Goal: Task Accomplishment & Management: Use online tool/utility

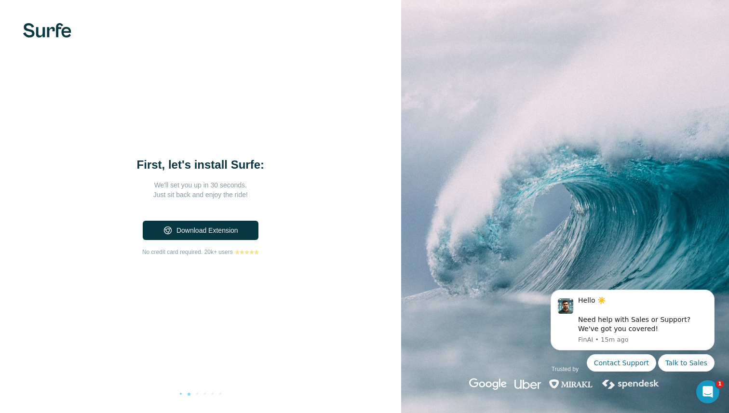
click at [186, 185] on p "We'll set you up in 30 seconds." at bounding box center [200, 185] width 193 height 10
click at [196, 393] on div "First, let's install Surfe: We'll set you up in 30 seconds. Just sit back and e…" at bounding box center [200, 206] width 401 height 413
click at [712, 389] on icon "Open Intercom Messenger" at bounding box center [707, 391] width 16 height 16
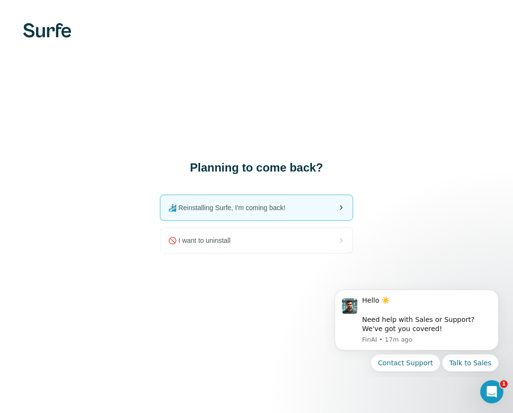
click at [297, 210] on div "🏄🏻‍♂️ Reinstalling Surfe, I'm coming back!" at bounding box center [257, 207] width 192 height 25
click at [299, 291] on icon "Dismiss notification" at bounding box center [495, 292] width 5 height 5
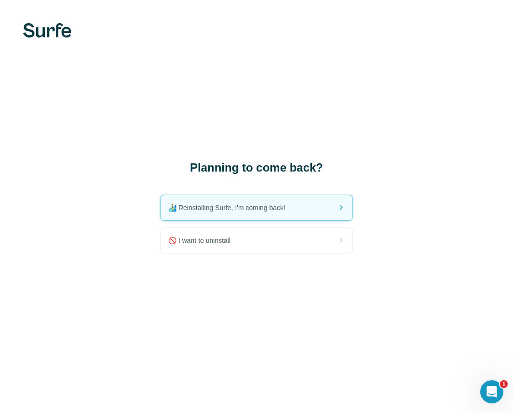
click at [46, 32] on img at bounding box center [47, 30] width 48 height 14
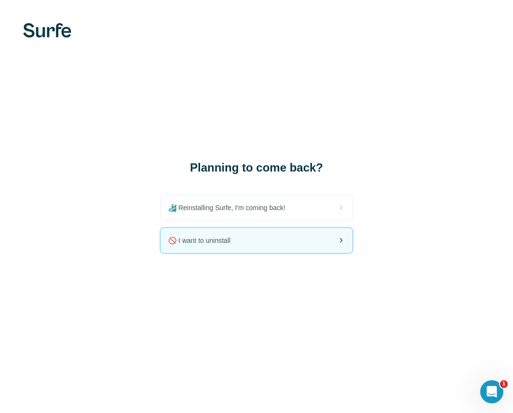
click at [258, 244] on div "🚫 I want to uninstall" at bounding box center [257, 240] width 192 height 25
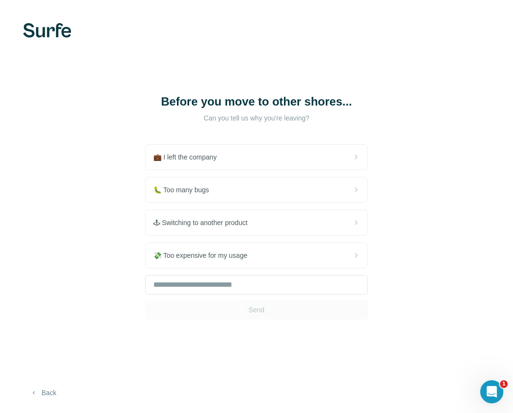
click at [49, 392] on button "Back" at bounding box center [43, 392] width 40 height 17
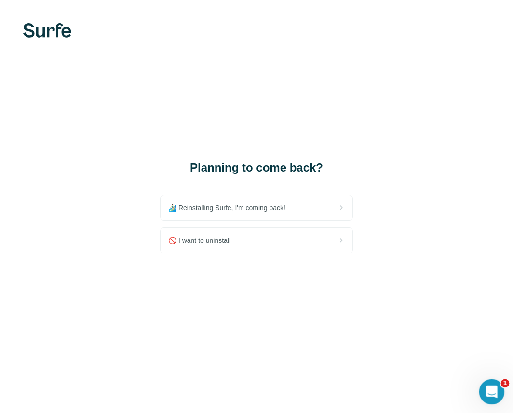
click at [492, 383] on div "Open Intercom Messenger" at bounding box center [491, 391] width 32 height 32
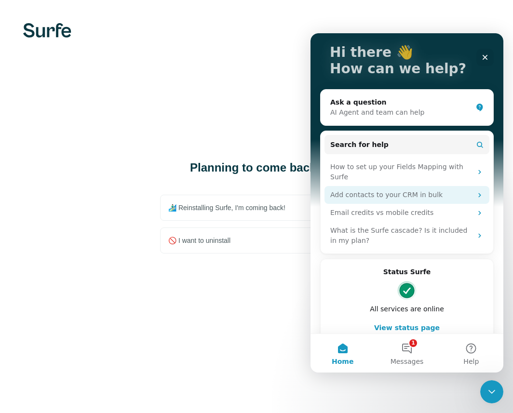
scroll to position [63, 0]
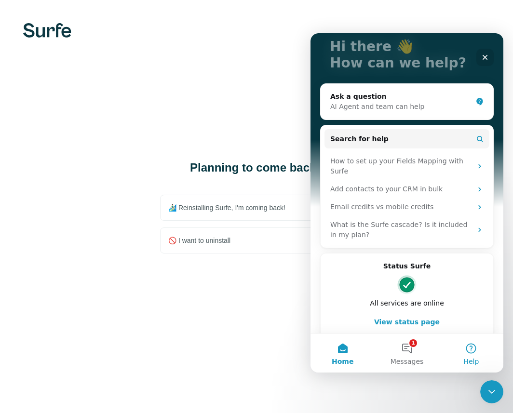
click at [472, 353] on button "Help" at bounding box center [471, 353] width 64 height 39
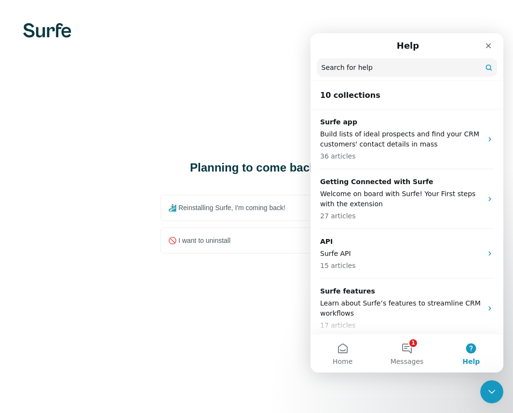
click at [343, 61] on input "Search for help" at bounding box center [407, 67] width 180 height 18
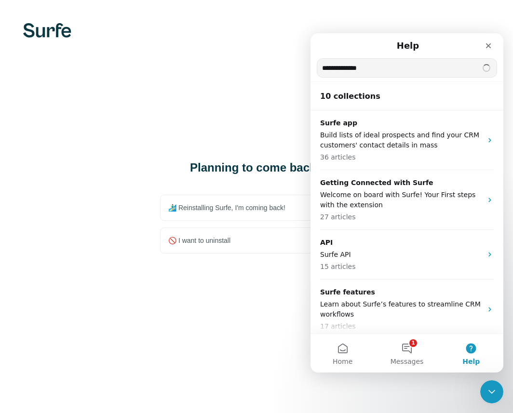
type input "**********"
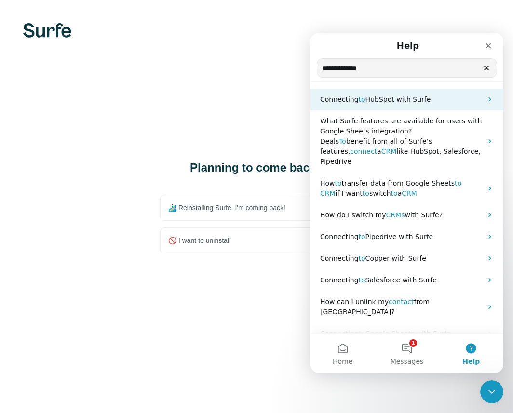
click at [371, 102] on span "HubSpot with Surfe" at bounding box center [399, 99] width 66 height 8
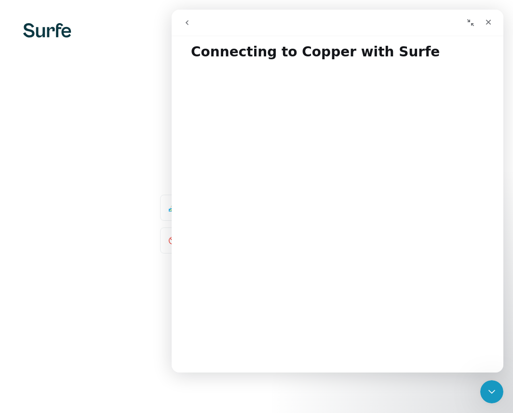
scroll to position [13, 0]
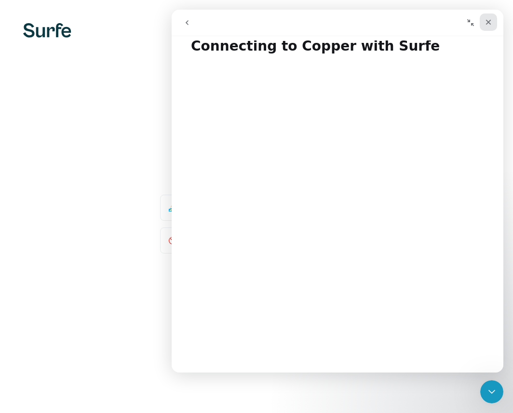
click at [489, 26] on icon "Close" at bounding box center [489, 22] width 8 height 8
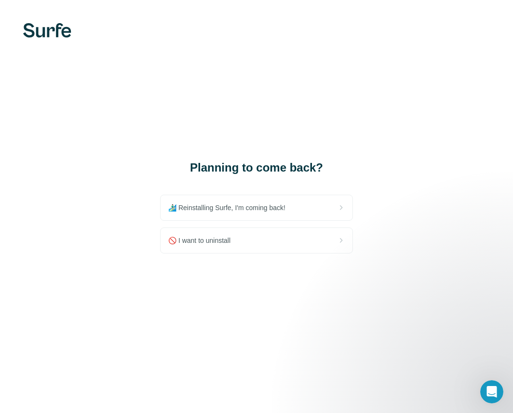
scroll to position [0, 0]
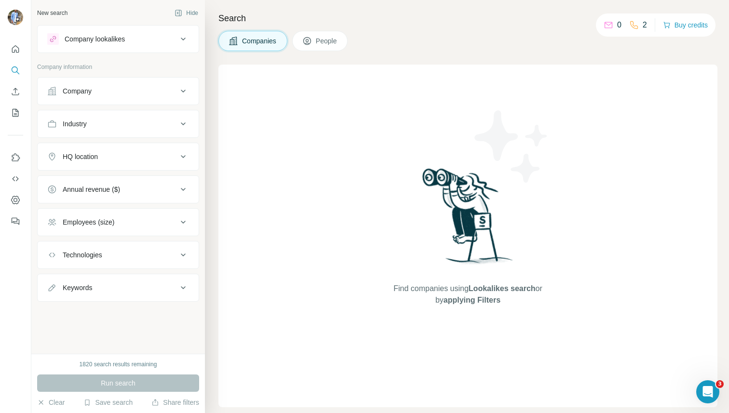
click at [327, 41] on span "People" at bounding box center [327, 41] width 22 height 10
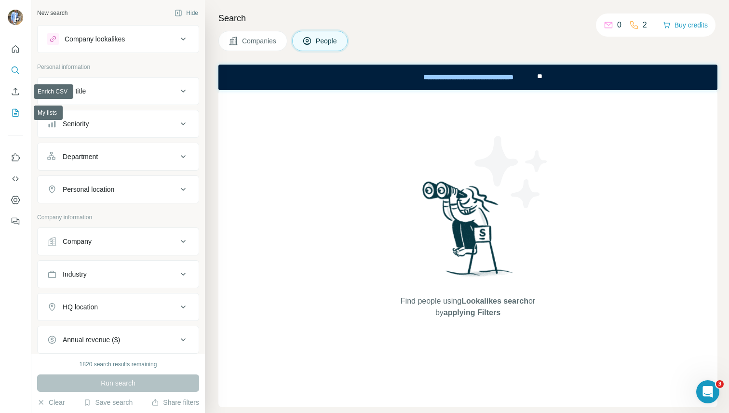
click at [14, 108] on icon "My lists" at bounding box center [16, 113] width 10 height 10
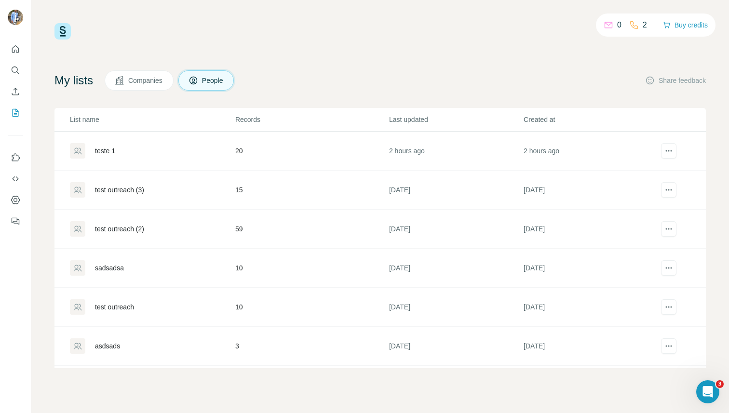
click at [100, 157] on div "teste 1" at bounding box center [152, 150] width 164 height 15
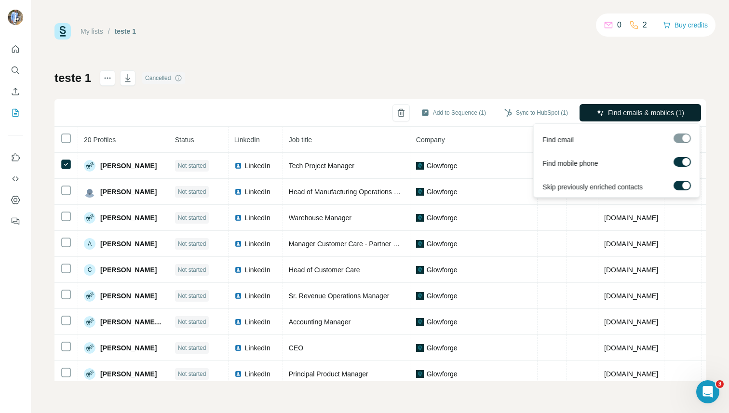
click at [647, 109] on span "Find emails & mobiles (1)" at bounding box center [646, 113] width 76 height 10
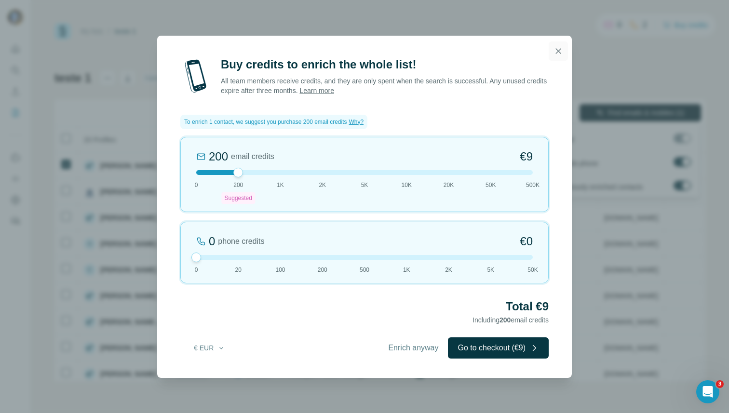
click at [555, 48] on icon "button" at bounding box center [559, 51] width 10 height 10
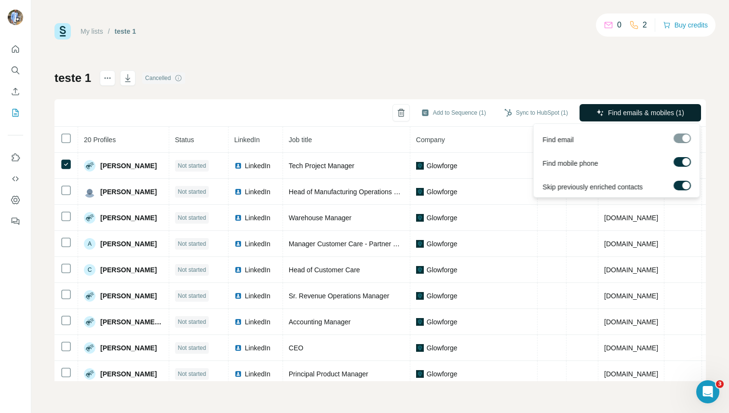
click at [520, 37] on div "My lists / teste 1 0 2 Buy credits" at bounding box center [380, 31] width 652 height 16
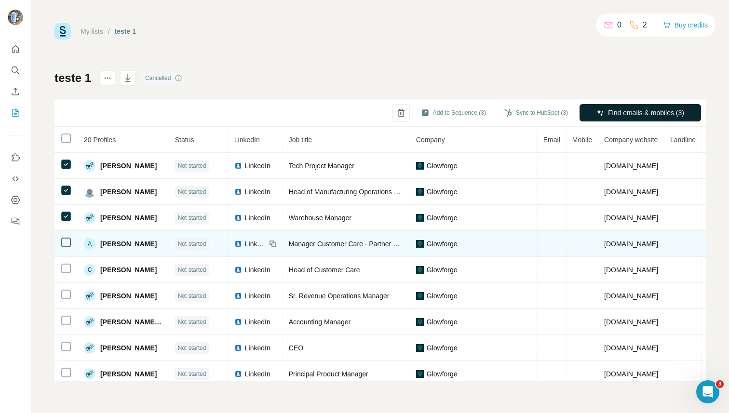
click at [66, 252] on td at bounding box center [66, 244] width 24 height 26
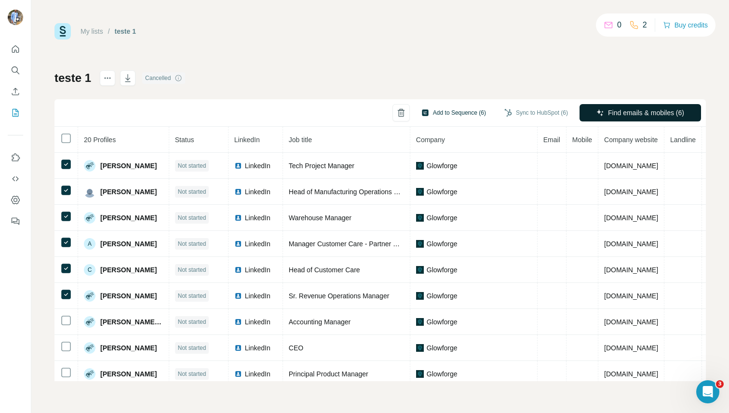
click at [443, 113] on button "Add to Sequence (6)" at bounding box center [454, 113] width 78 height 14
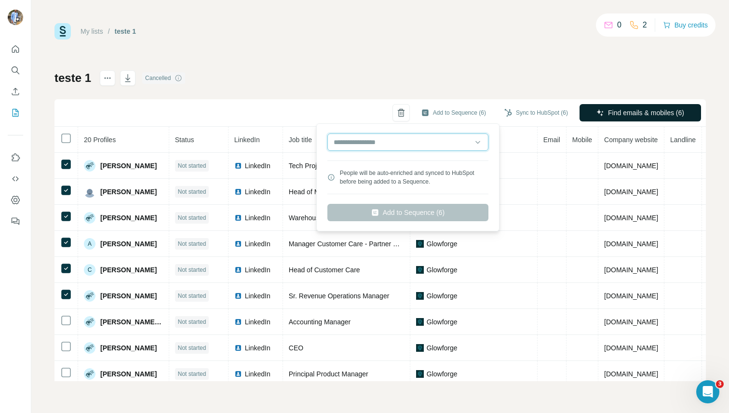
click at [395, 149] on input "text" at bounding box center [407, 142] width 161 height 17
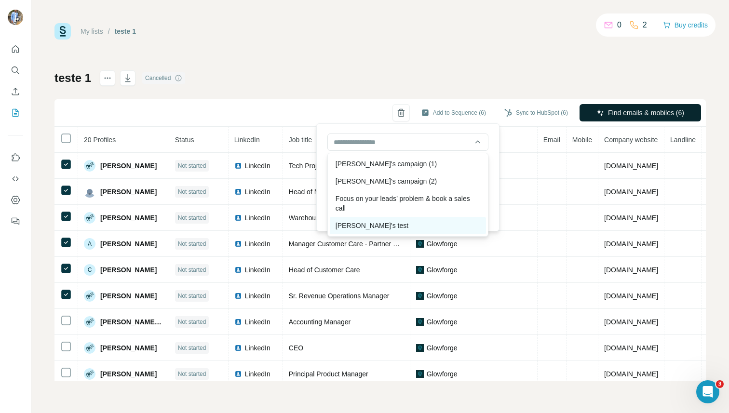
click at [374, 223] on div "Laura's test" at bounding box center [408, 225] width 156 height 17
type input "**********"
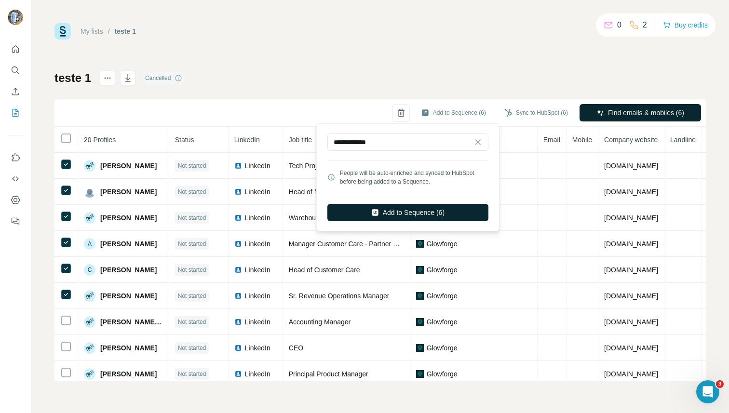
click at [415, 210] on button "Add to Sequence (6)" at bounding box center [407, 212] width 161 height 17
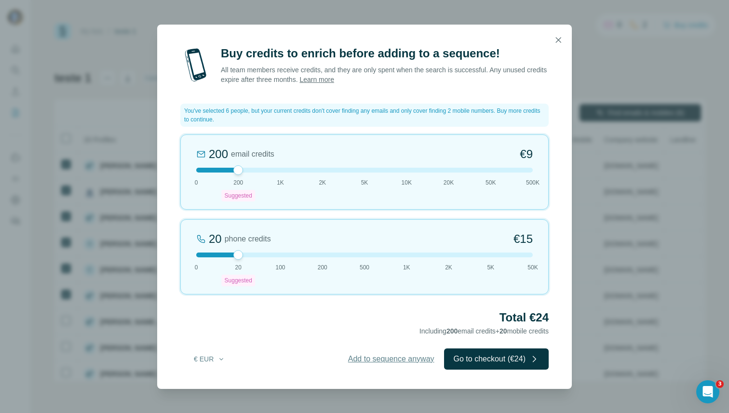
click at [399, 361] on span "Add to sequence anyway" at bounding box center [391, 360] width 86 height 12
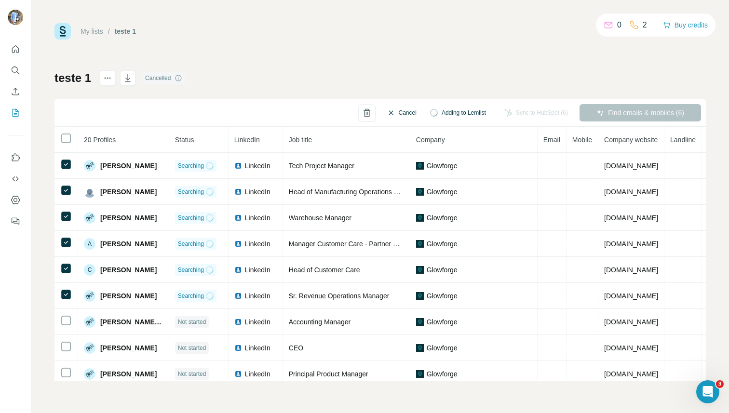
click at [393, 111] on button "Cancel" at bounding box center [402, 112] width 43 height 17
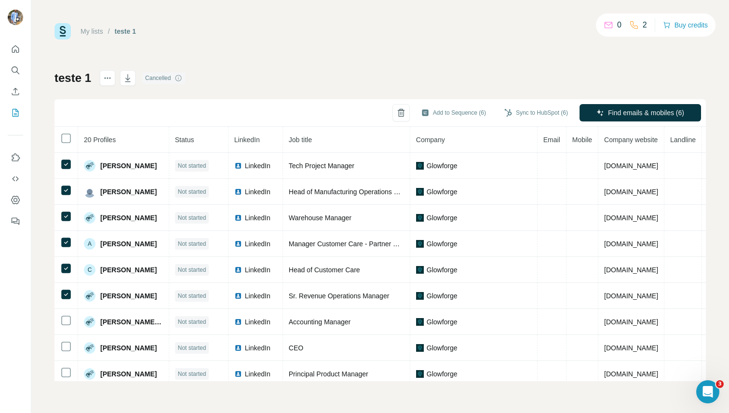
click at [396, 57] on div "My lists / teste 1 0 2 Buy credits teste 1 Cancelled Add to Sequence (6) Sync t…" at bounding box center [380, 202] width 652 height 358
